Goal: Transaction & Acquisition: Purchase product/service

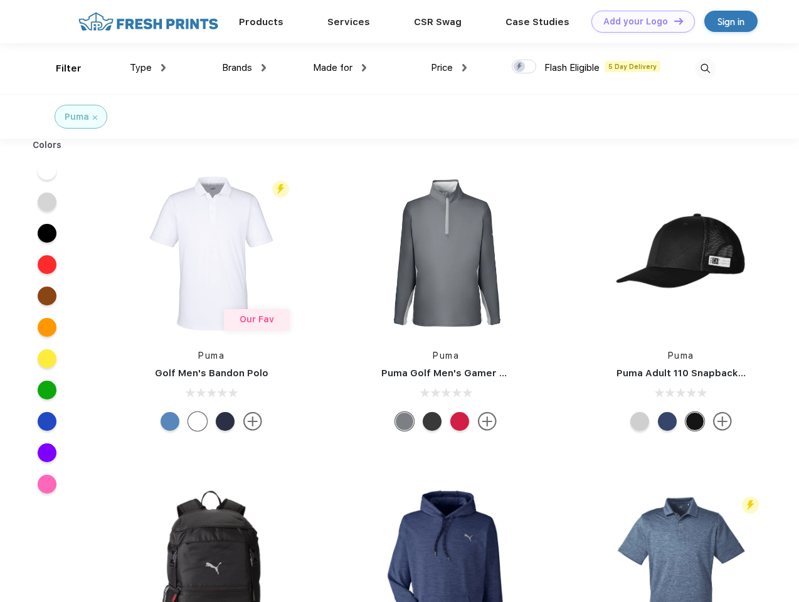
click at [638, 21] on link "Add your Logo Design Tool" at bounding box center [642, 22] width 103 height 22
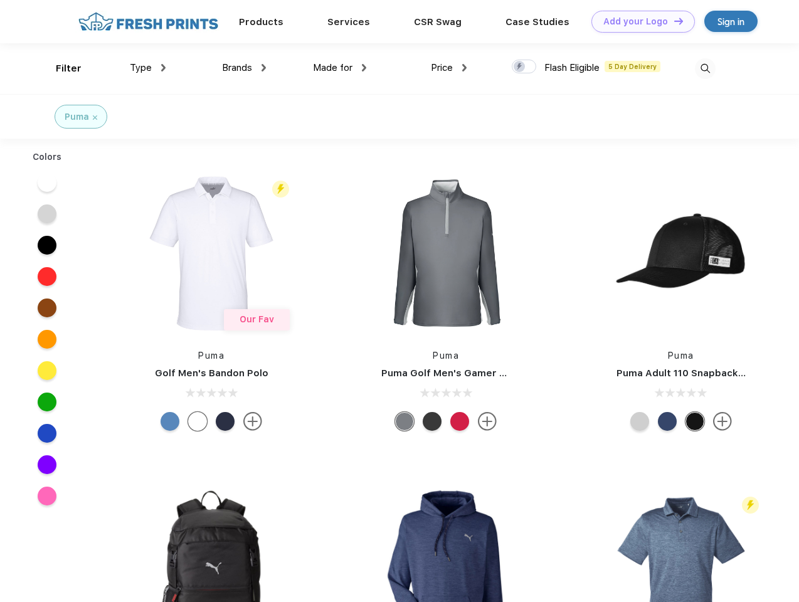
click at [0, 0] on div "Design Tool" at bounding box center [0, 0] width 0 height 0
click at [673, 21] on link "Add your Logo Design Tool" at bounding box center [642, 22] width 103 height 22
click at [60, 68] on div "Filter" at bounding box center [69, 68] width 26 height 14
click at [148, 68] on span "Type" at bounding box center [141, 67] width 22 height 11
click at [244, 68] on span "Brands" at bounding box center [237, 67] width 30 height 11
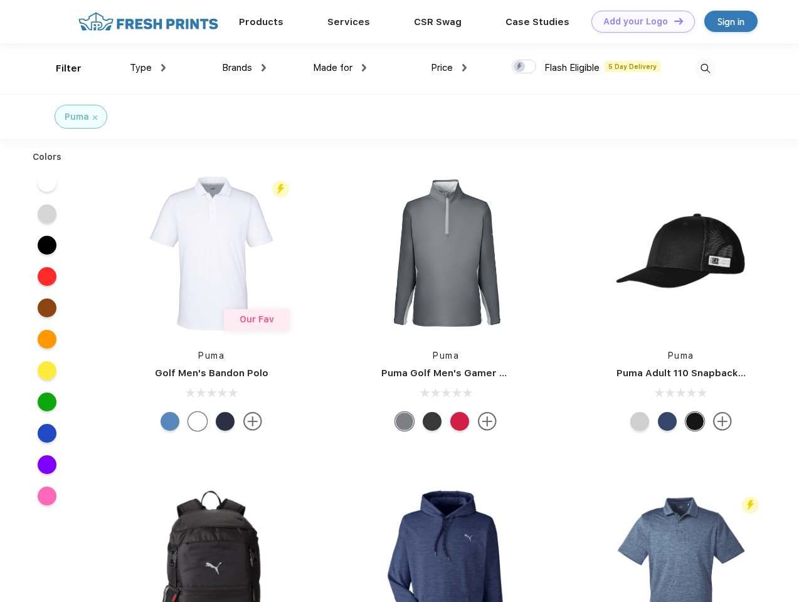
click at [340, 68] on span "Made for" at bounding box center [332, 67] width 39 height 11
click at [449, 68] on span "Price" at bounding box center [442, 67] width 22 height 11
click at [524, 67] on div at bounding box center [524, 67] width 24 height 14
click at [520, 67] on input "checkbox" at bounding box center [516, 63] width 8 height 8
click at [705, 68] on img at bounding box center [705, 68] width 21 height 21
